Goal: Information Seeking & Learning: Find contact information

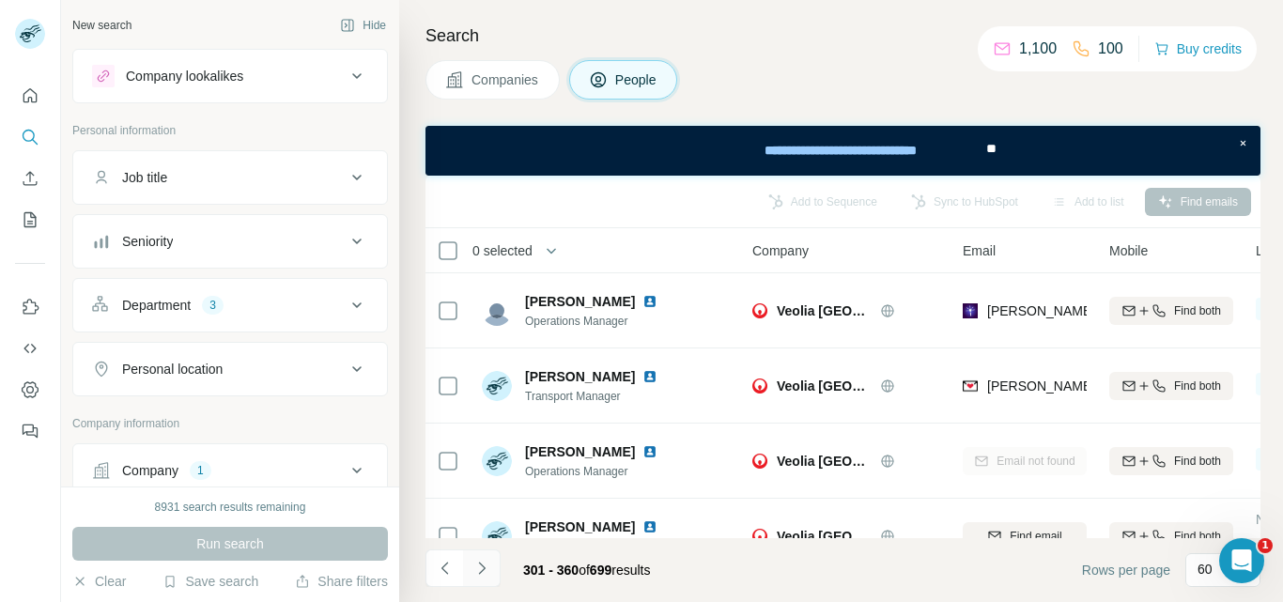
drag, startPoint x: 479, startPoint y: 570, endPoint x: 440, endPoint y: 33, distance: 538.9
click at [479, 570] on icon "Navigate to next page" at bounding box center [482, 568] width 19 height 19
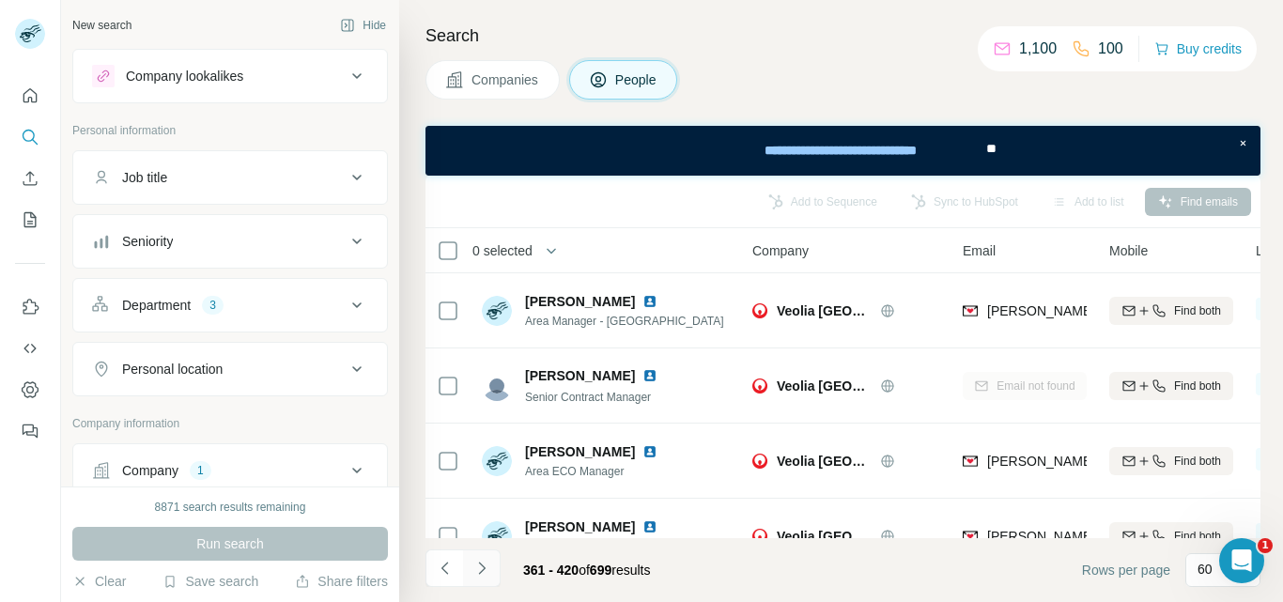
click at [479, 570] on icon "Navigate to next page" at bounding box center [482, 568] width 19 height 19
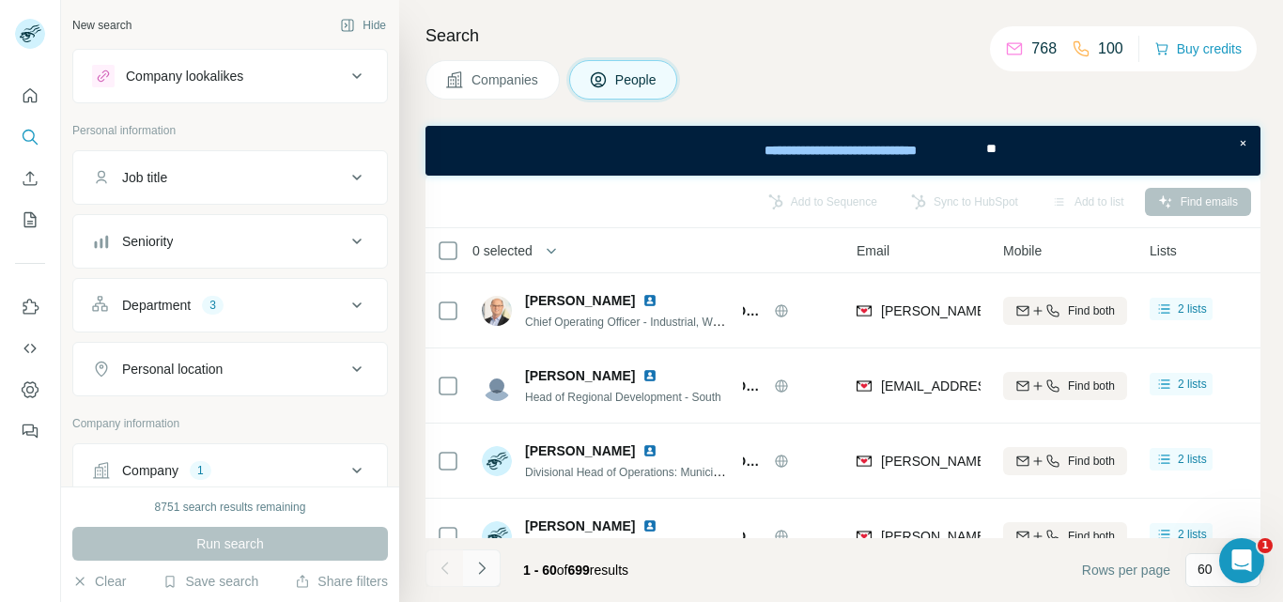
click at [479, 571] on icon "Navigate to next page" at bounding box center [482, 568] width 19 height 19
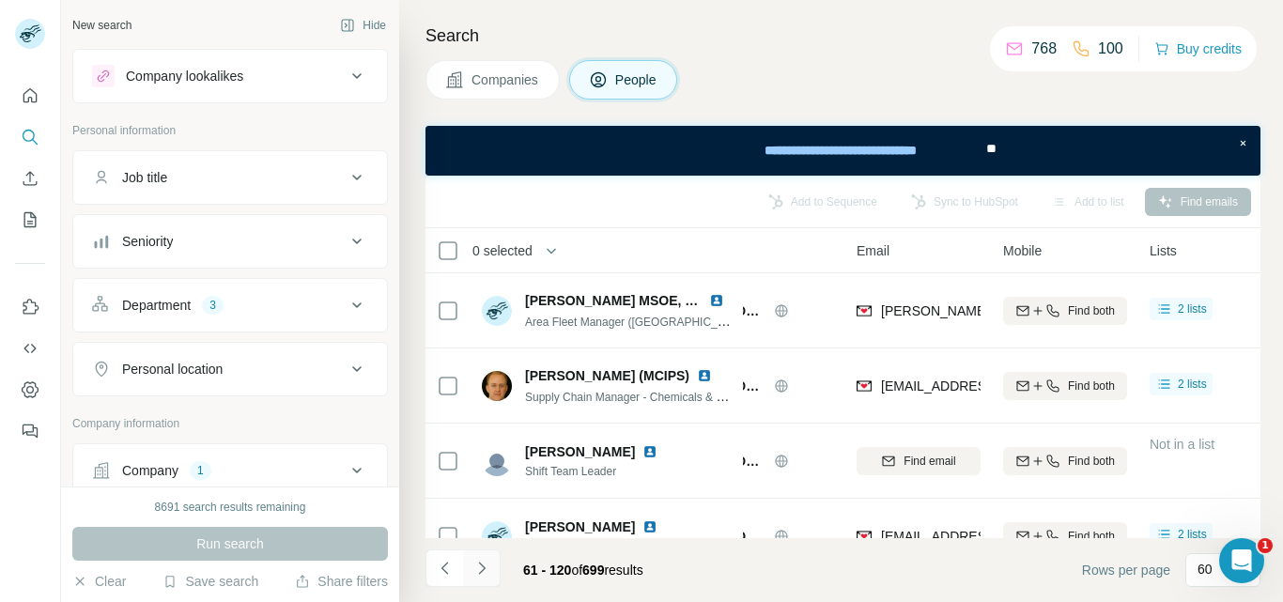
click at [479, 571] on icon "Navigate to next page" at bounding box center [482, 568] width 19 height 19
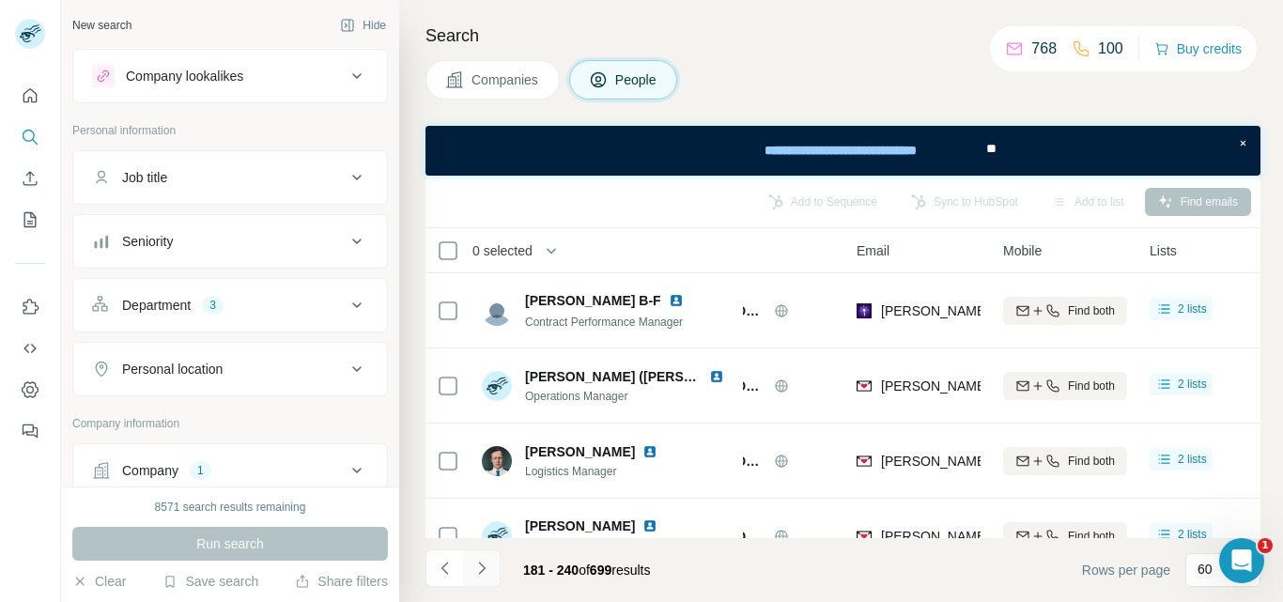
click at [479, 571] on icon "Navigate to next page" at bounding box center [482, 568] width 19 height 19
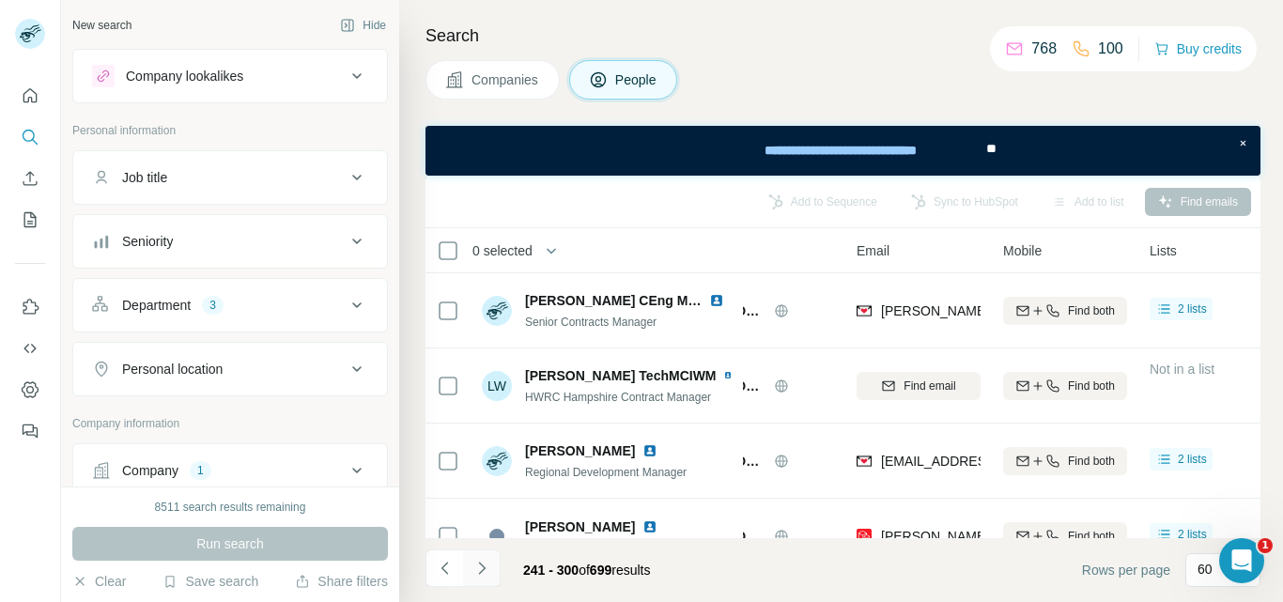
click at [479, 571] on icon "Navigate to next page" at bounding box center [482, 568] width 19 height 19
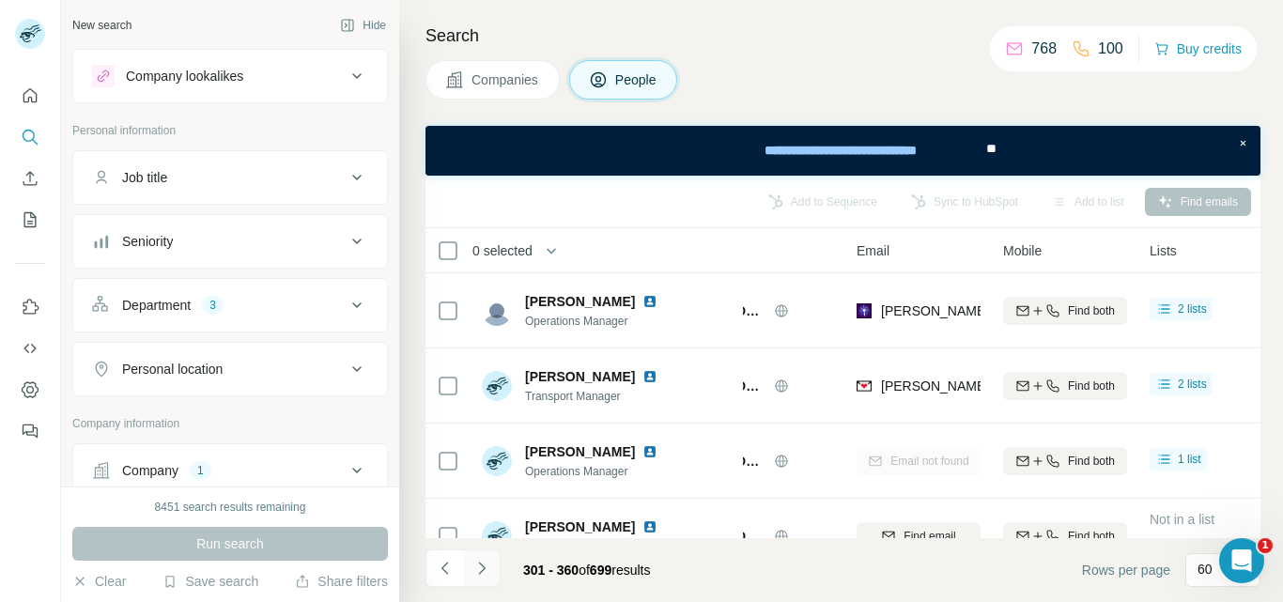
click at [479, 571] on icon "Navigate to next page" at bounding box center [482, 568] width 19 height 19
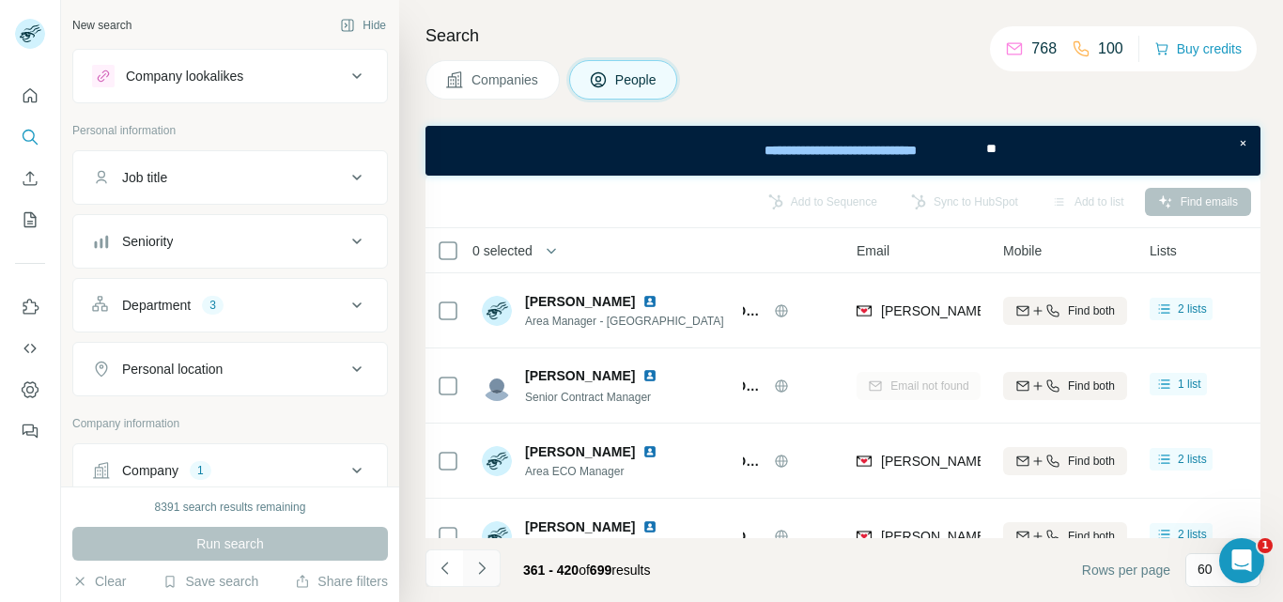
click at [479, 571] on icon "Navigate to next page" at bounding box center [482, 568] width 19 height 19
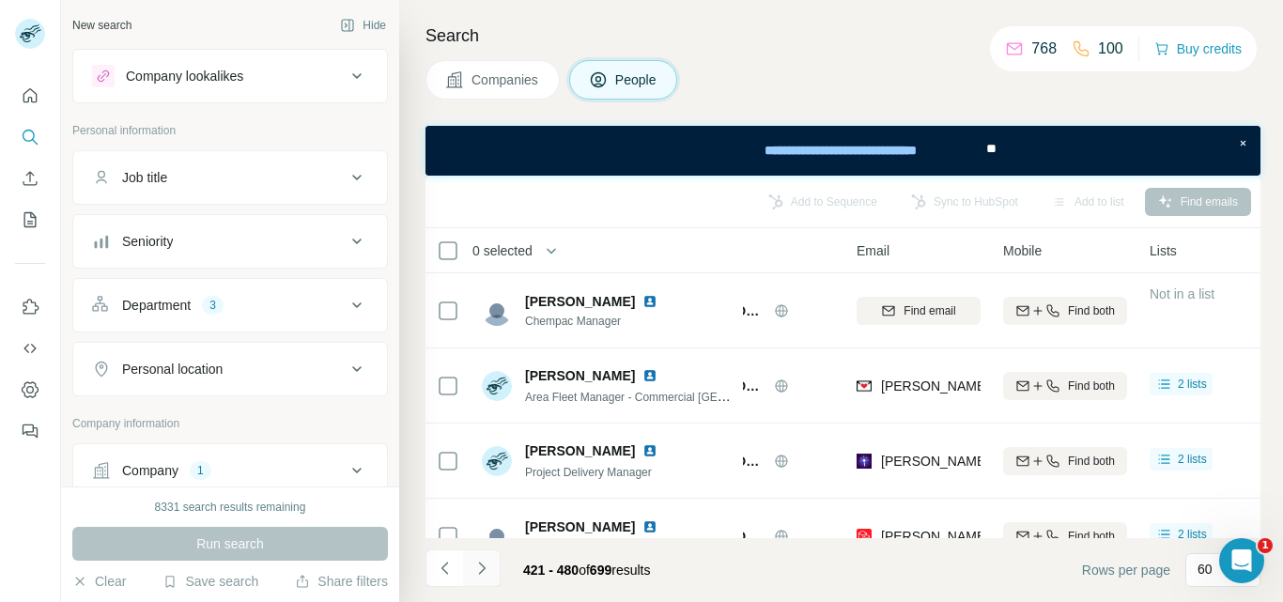
click at [479, 571] on icon "Navigate to next page" at bounding box center [482, 568] width 19 height 19
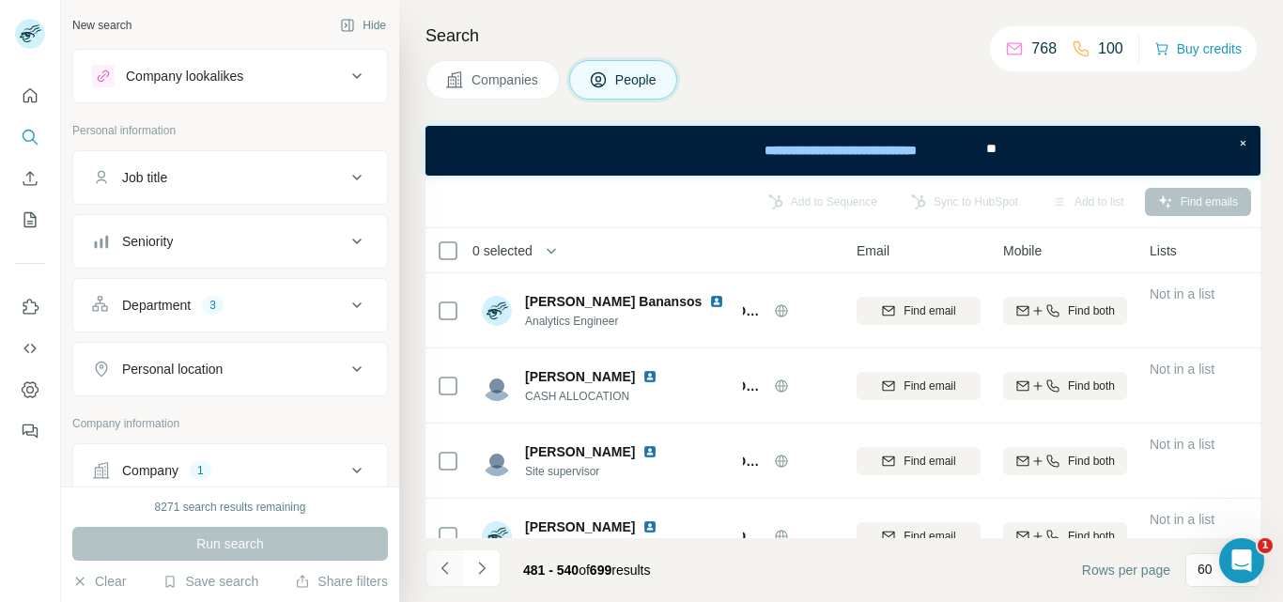
click at [441, 575] on icon "Navigate to previous page" at bounding box center [445, 568] width 19 height 19
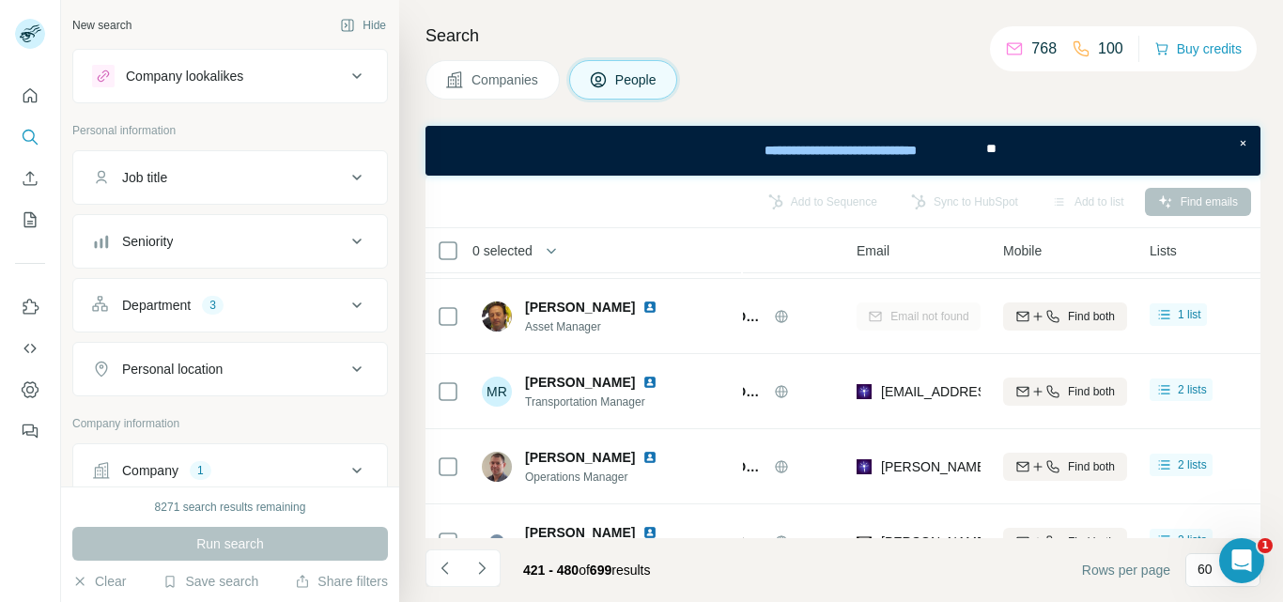
scroll to position [2100, 106]
click at [483, 571] on icon "Navigate to next page" at bounding box center [482, 568] width 19 height 19
